Goal: Navigation & Orientation: Find specific page/section

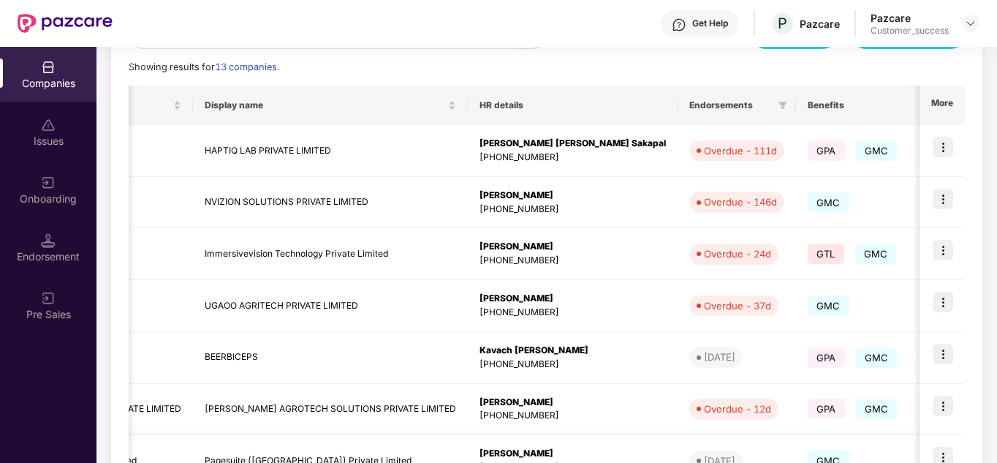
scroll to position [199, 0]
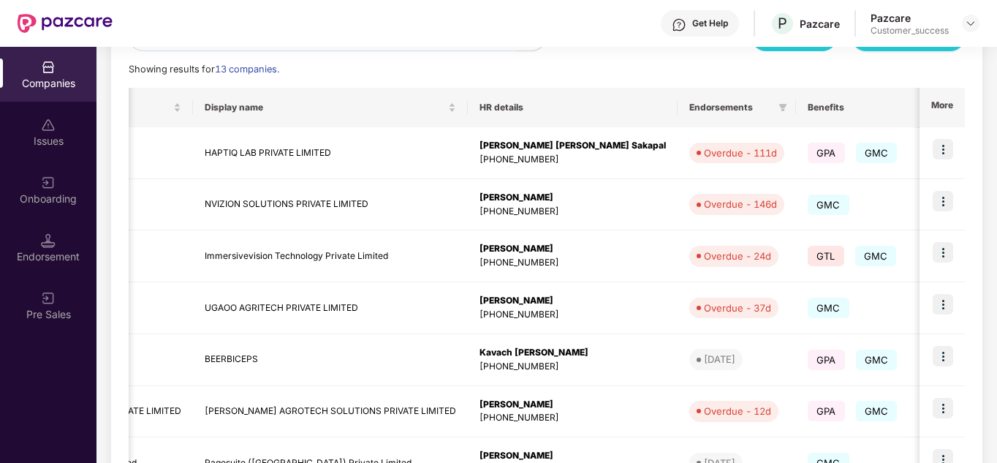
click at [593, 77] on div "Reports New Company Showing results for 13 companies. Registered name Display n…" at bounding box center [547, 359] width 836 height 674
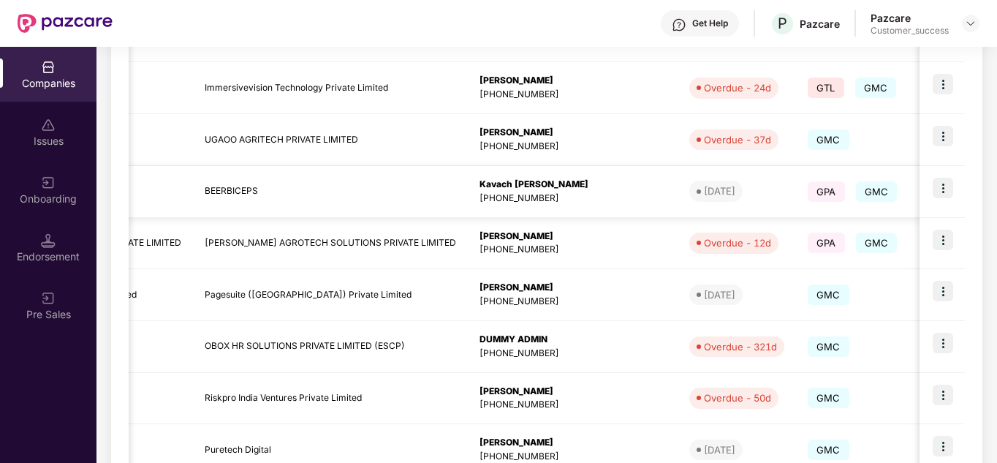
scroll to position [462, 0]
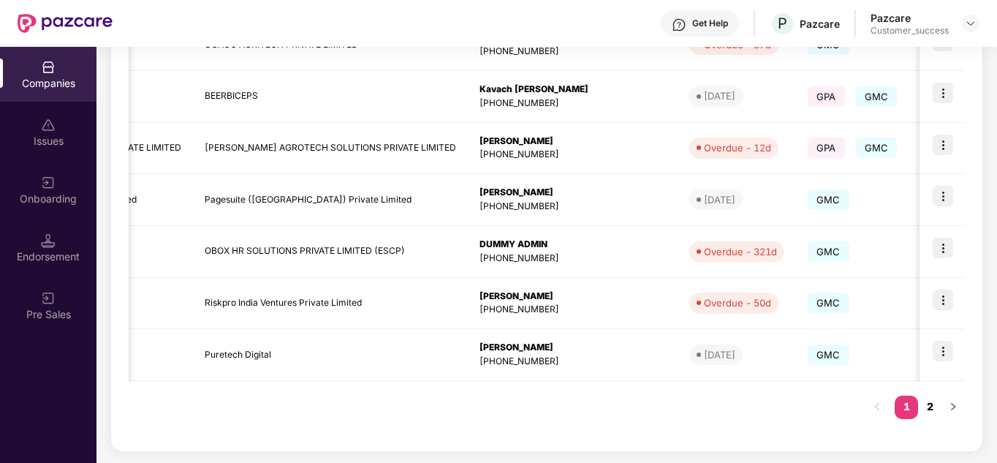
click at [937, 401] on link "2" at bounding box center [929, 406] width 23 height 22
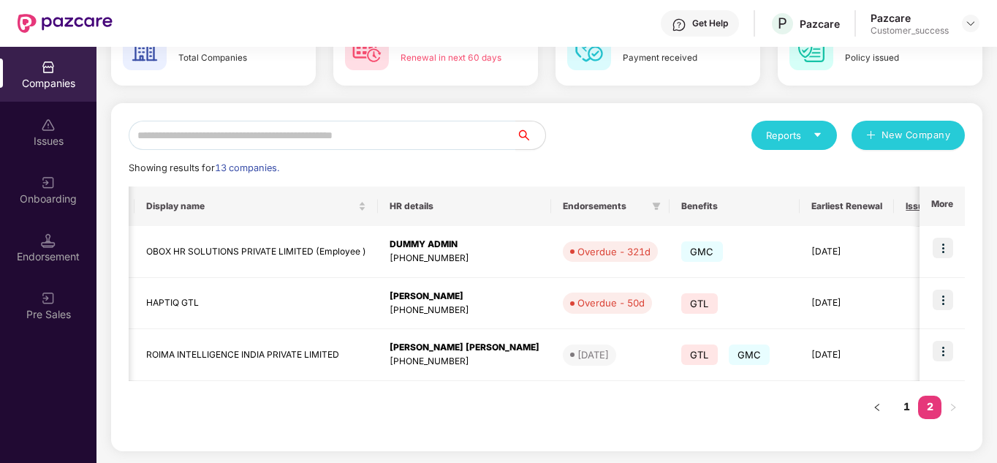
scroll to position [100, 0]
click at [905, 408] on link "1" at bounding box center [905, 406] width 23 height 22
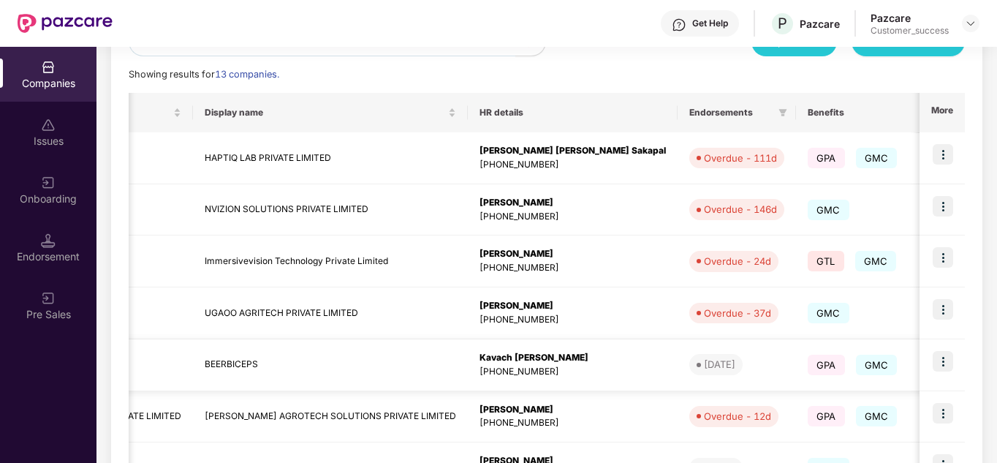
scroll to position [42, 0]
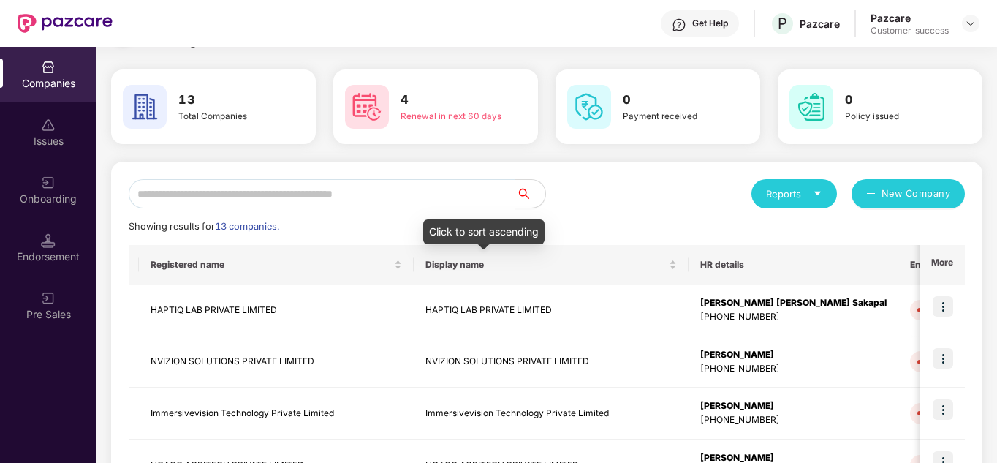
scroll to position [0, 0]
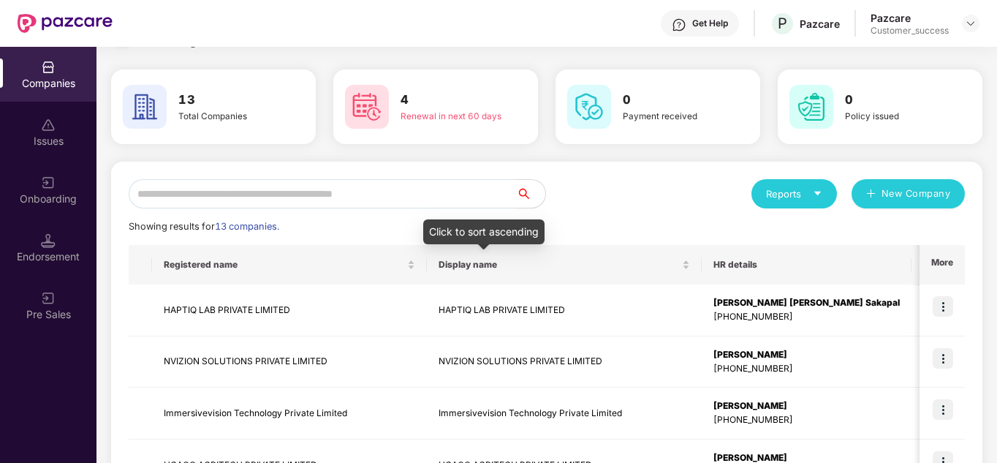
click at [530, 254] on body "Get Help P Pazcare Pazcare Customer_success Companies Issues Onboarding Endorse…" at bounding box center [498, 231] width 997 height 463
click at [598, 181] on div "Reports New Company" at bounding box center [756, 193] width 418 height 29
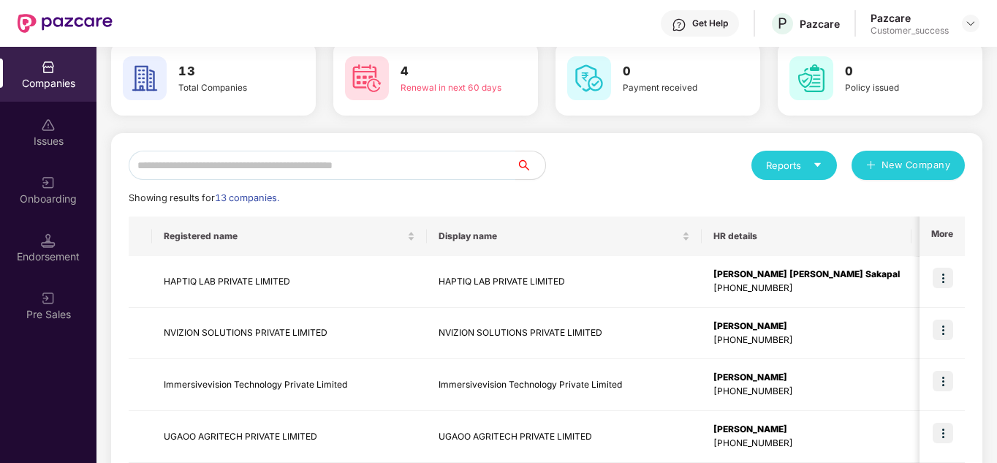
scroll to position [71, 0]
click at [781, 155] on div "Reports" at bounding box center [793, 164] width 85 height 29
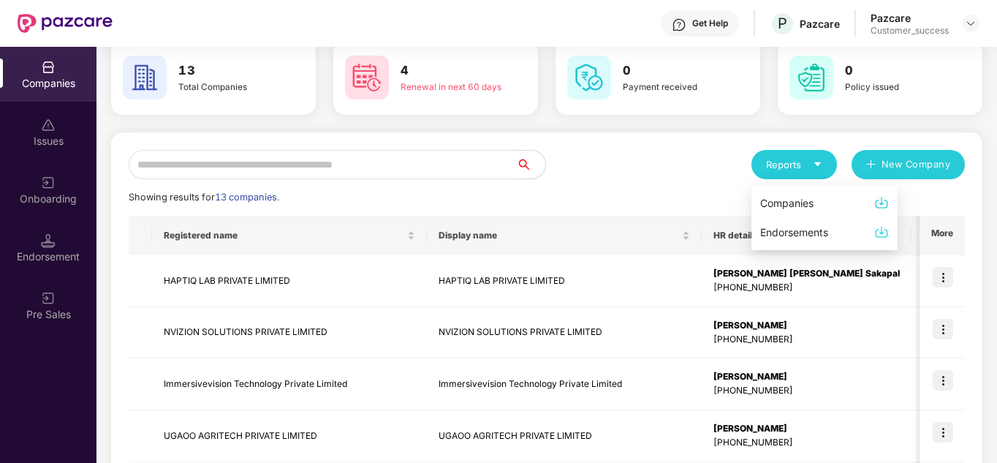
click at [555, 172] on div "Reports New Company" at bounding box center [756, 164] width 418 height 29
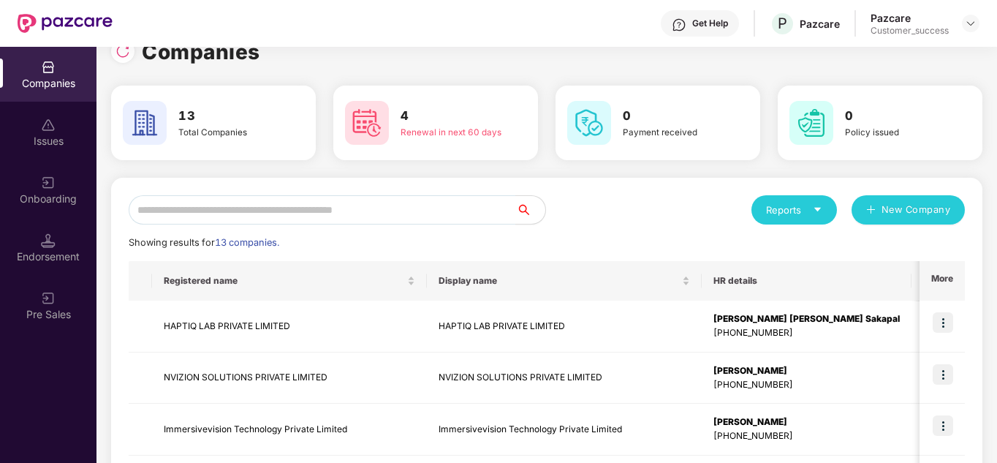
scroll to position [29, 0]
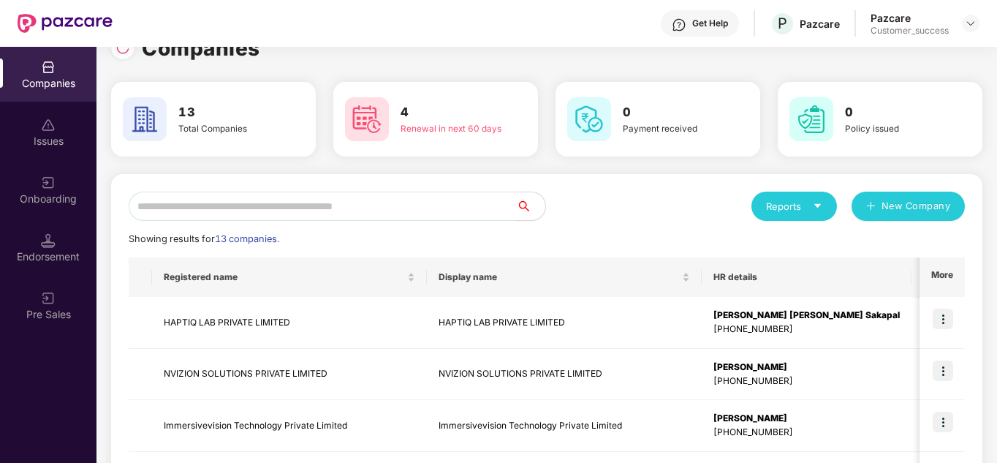
click at [620, 220] on div "Reports New Company" at bounding box center [756, 205] width 418 height 29
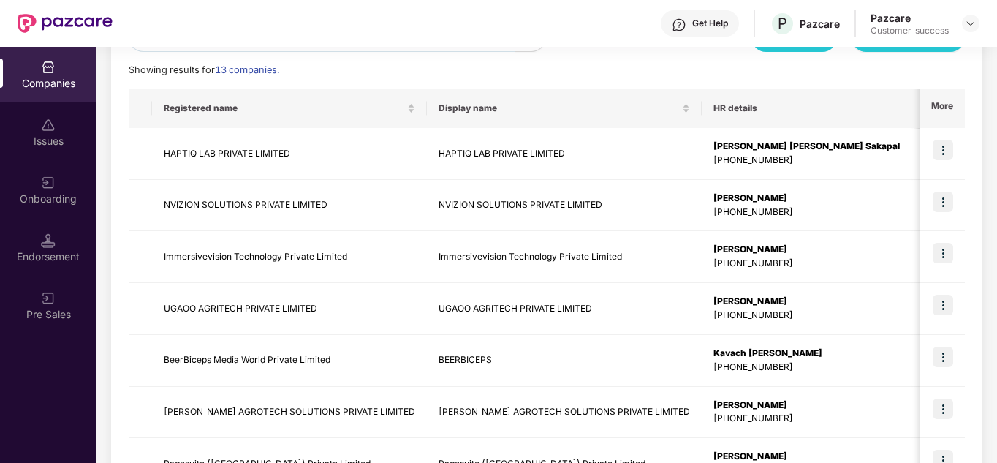
scroll to position [292, 0]
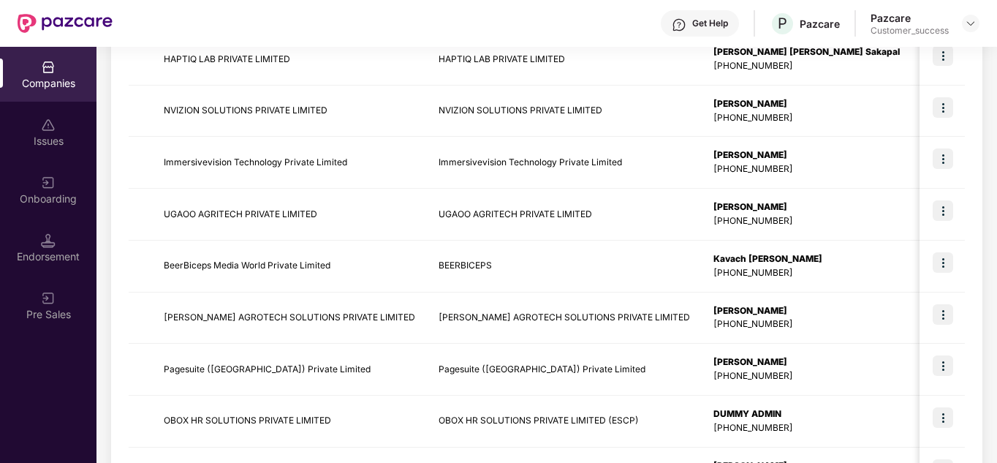
click at [320, 31] on div "Get Help P Pazcare Pazcare Customer_success" at bounding box center [546, 23] width 867 height 47
click at [975, 211] on div "Reports New Company Showing results for 13 companies. Registered name Display n…" at bounding box center [546, 266] width 871 height 710
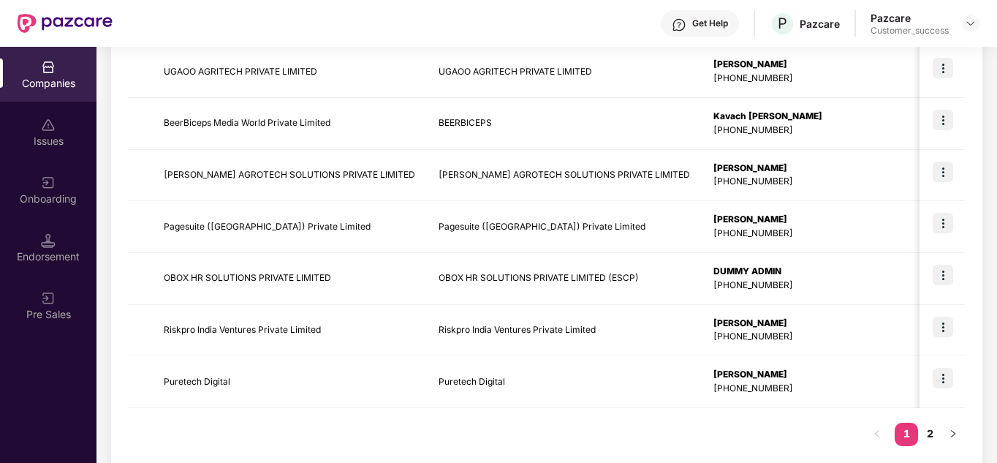
scroll to position [462, 0]
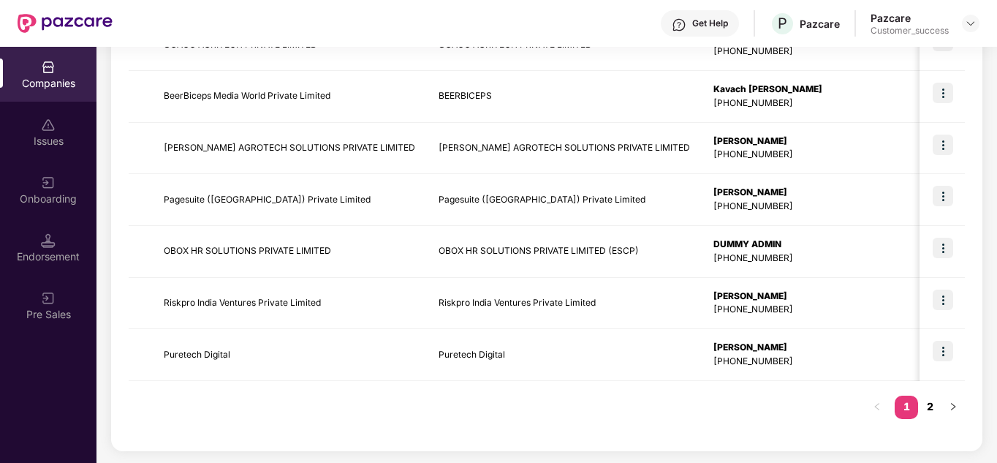
click at [926, 412] on link "2" at bounding box center [929, 406] width 23 height 22
